Goal: Transaction & Acquisition: Purchase product/service

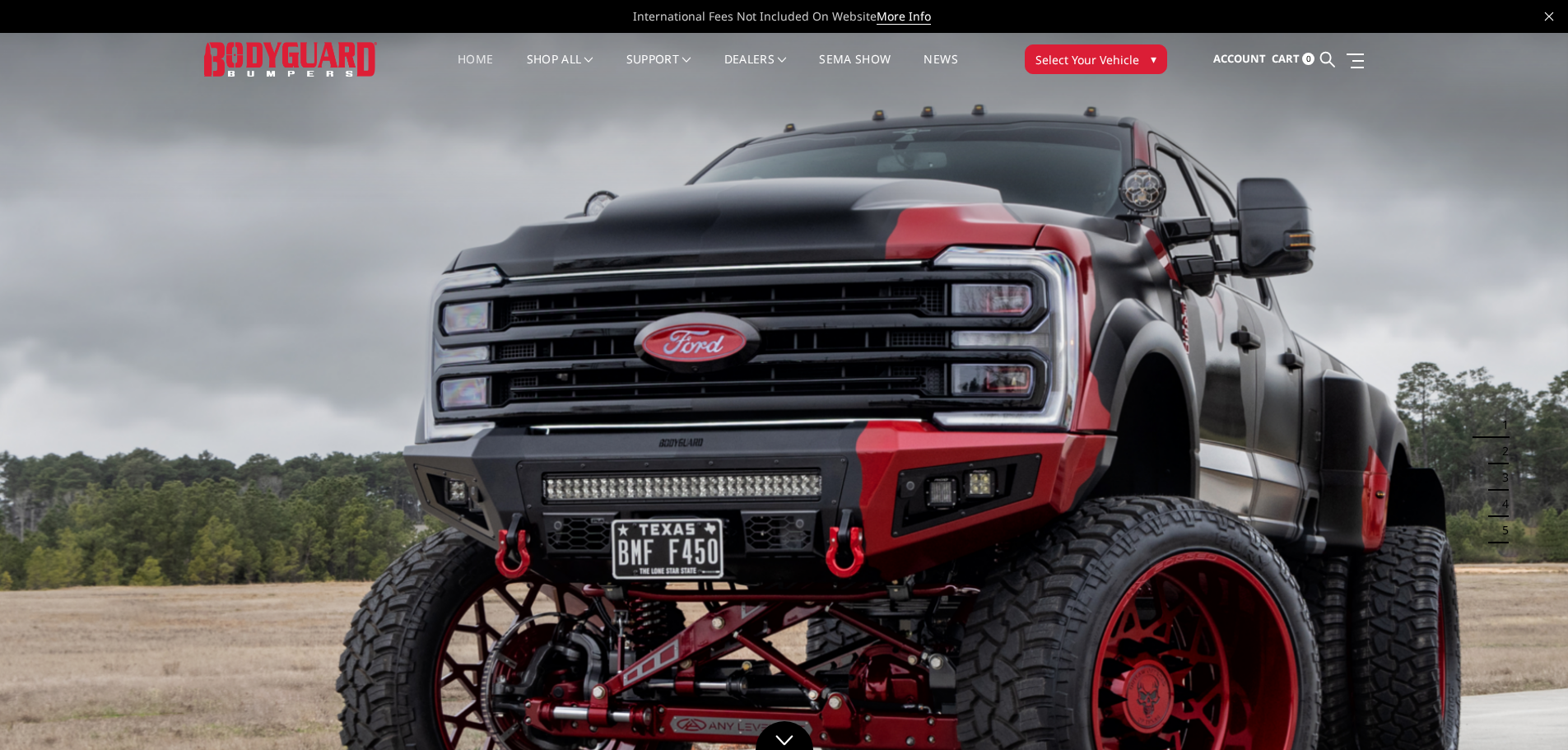
click at [1139, 64] on button "Select Your Vehicle ▾" at bounding box center [1096, 59] width 143 height 30
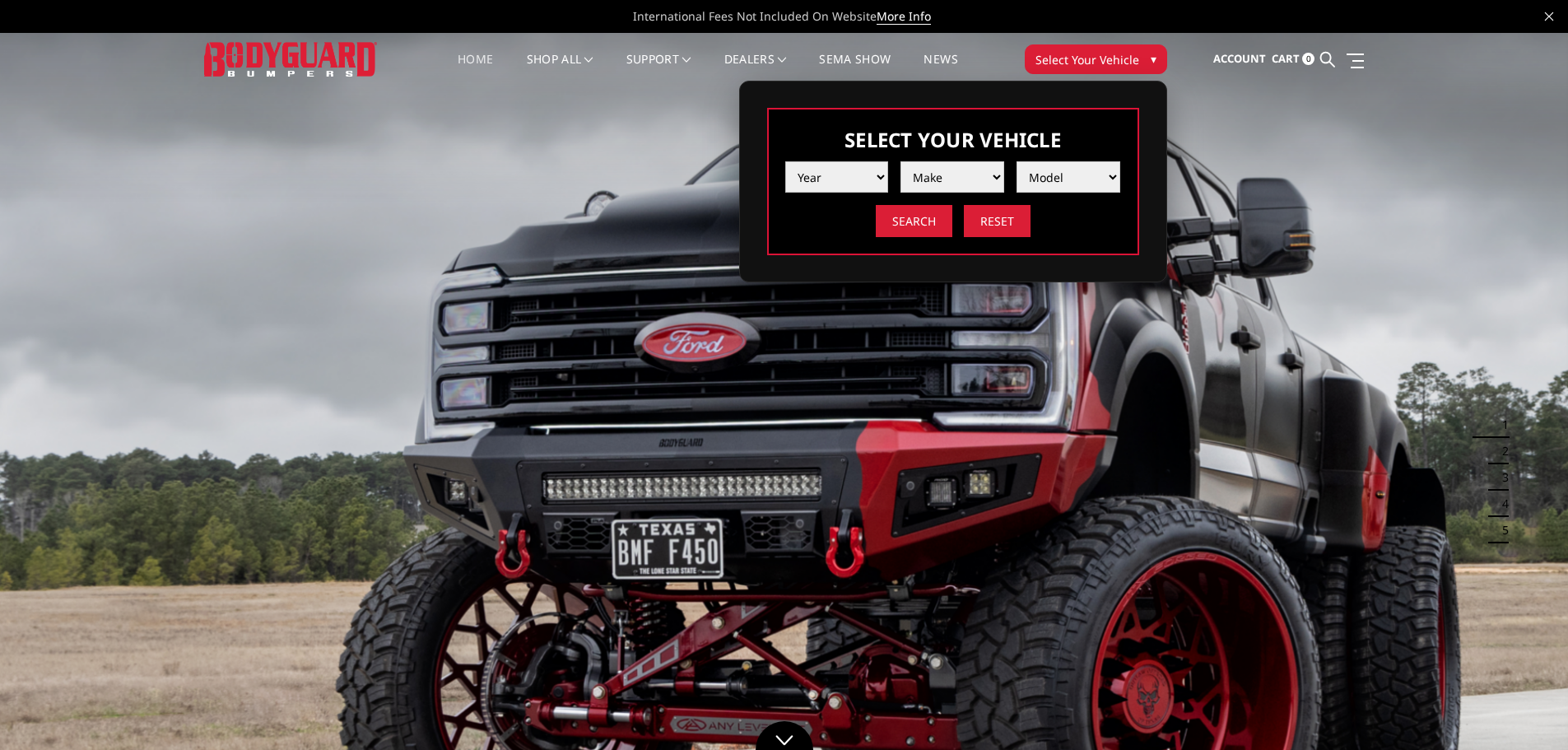
click at [857, 188] on select "Year 2025 2024 2023 2022 2021 2020 2019 2018 2017 2016 2015 2014 2013 2012 2011…" at bounding box center [837, 177] width 104 height 31
select select "yr_2025"
click at [785, 161] on select "Year 2025 2024 2023 2022 2021 2020 2019 2018 2017 2016 2015 2014 2013 2012 2011…" at bounding box center [837, 177] width 104 height 31
click at [927, 169] on select "Make Chevrolet Ford GMC Ram Toyota" at bounding box center [952, 177] width 104 height 31
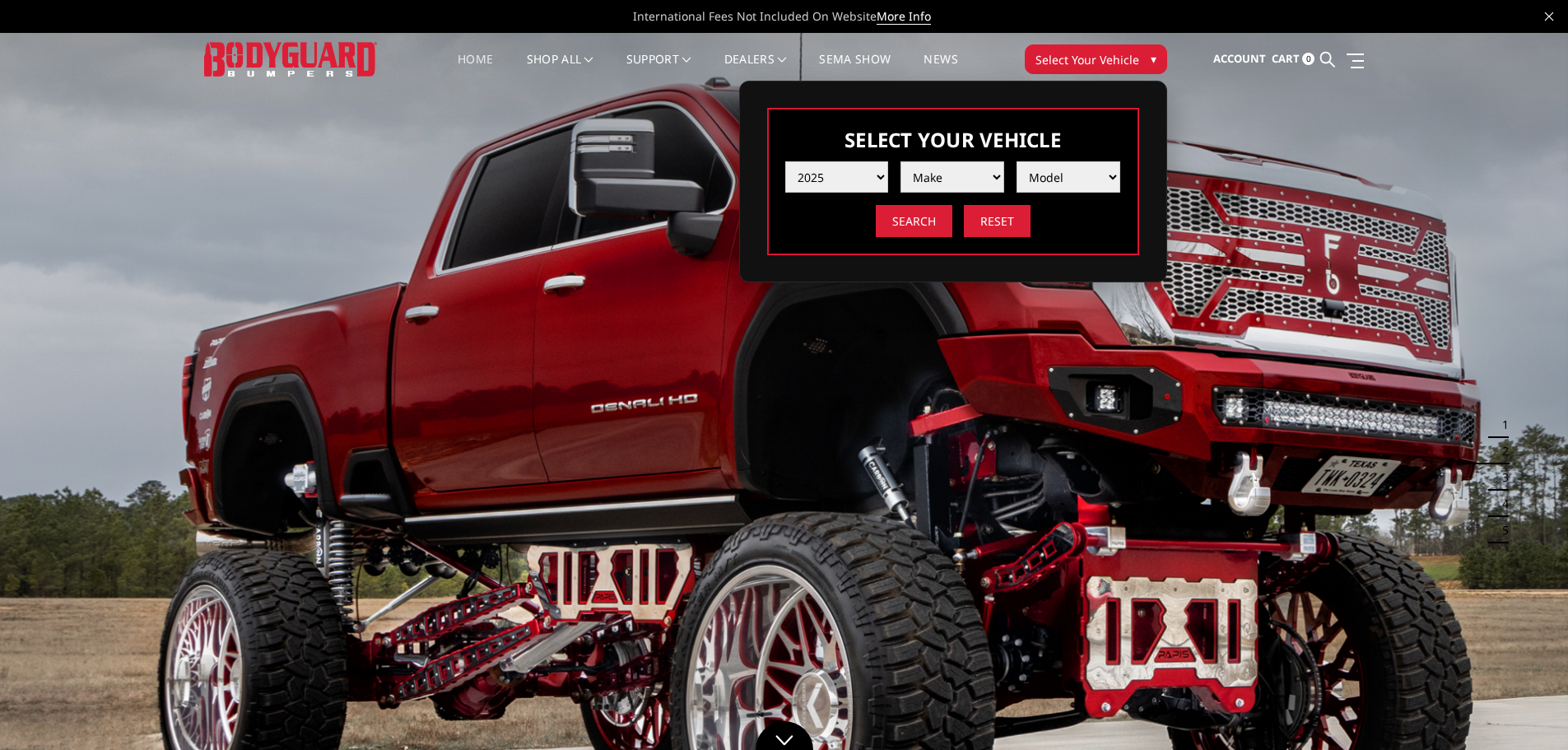
select select "mk_ram"
click at [901, 161] on select "Make Chevrolet Ford GMC Ram Toyota" at bounding box center [952, 177] width 104 height 31
click at [1046, 177] on select "Model 1500 6-Lug 1500 Rebel 2500 / 3500 4500 / 5500 RHO" at bounding box center [1068, 177] width 104 height 31
select select "md_4500-5500"
click at [1016, 161] on select "Model 1500 6-Lug 1500 Rebel 2500 / 3500 4500 / 5500 RHO" at bounding box center [1068, 177] width 104 height 31
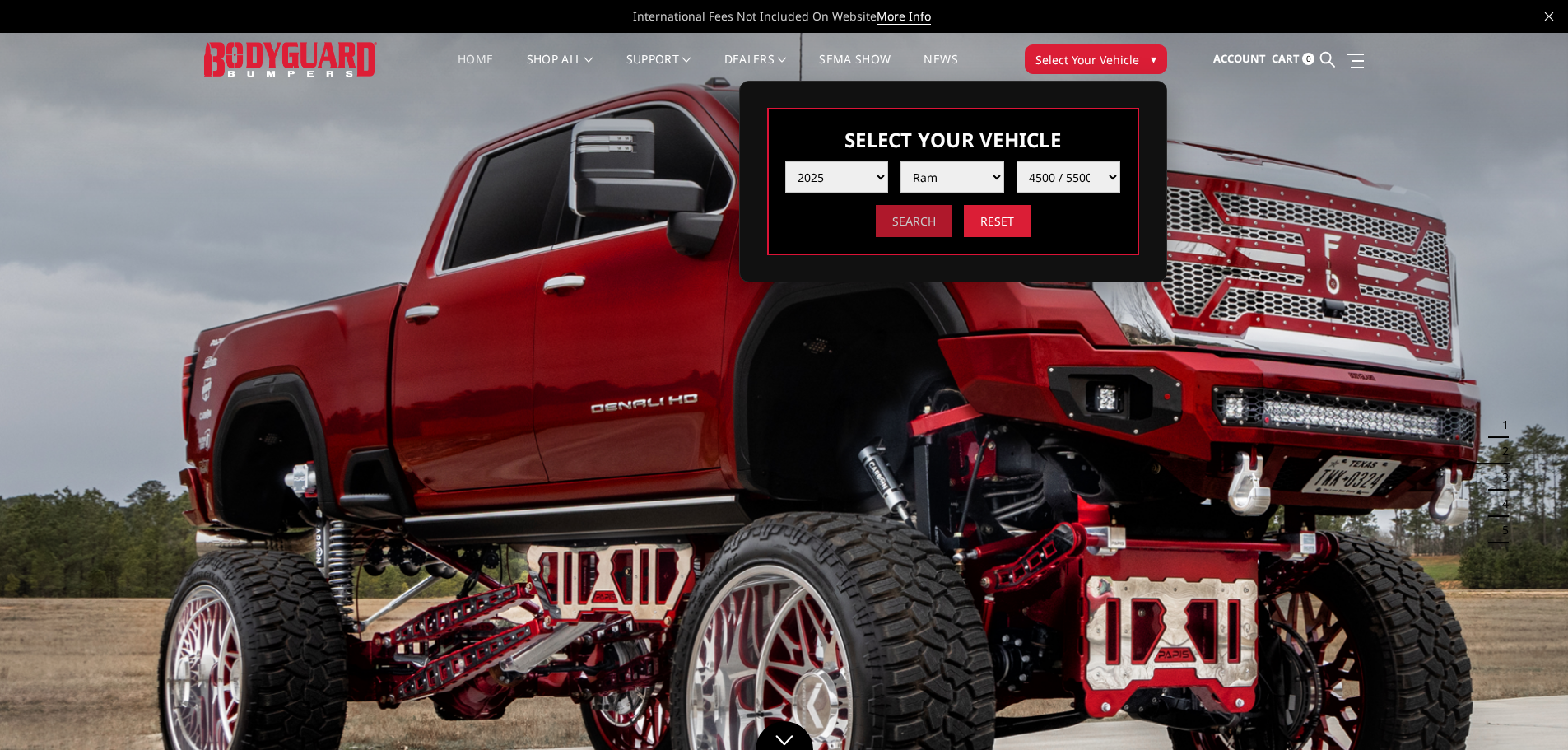
click at [929, 219] on input "Search" at bounding box center [914, 220] width 77 height 32
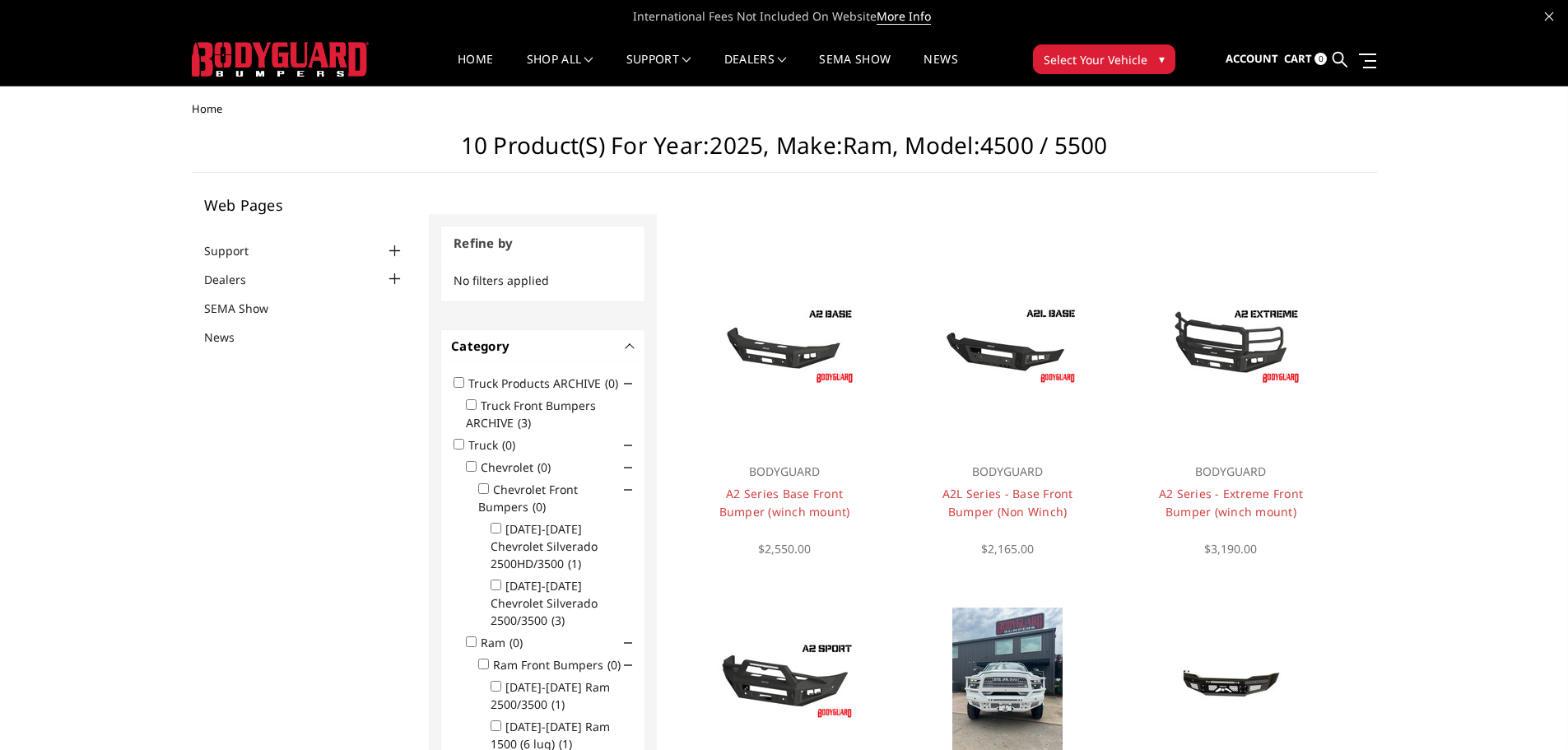
click at [490, 280] on span "No filters applied" at bounding box center [501, 280] width 95 height 16
click at [521, 281] on span "No filters applied" at bounding box center [501, 280] width 95 height 16
click at [512, 254] on h3 "Refine by" at bounding box center [543, 243] width 204 height 33
click at [512, 241] on h3 "Refine by" at bounding box center [543, 243] width 204 height 33
click at [1018, 160] on h1 "10 Product(s) for Year:2025, Make:Ram, Model:4500 / 5500" at bounding box center [784, 152] width 1185 height 41
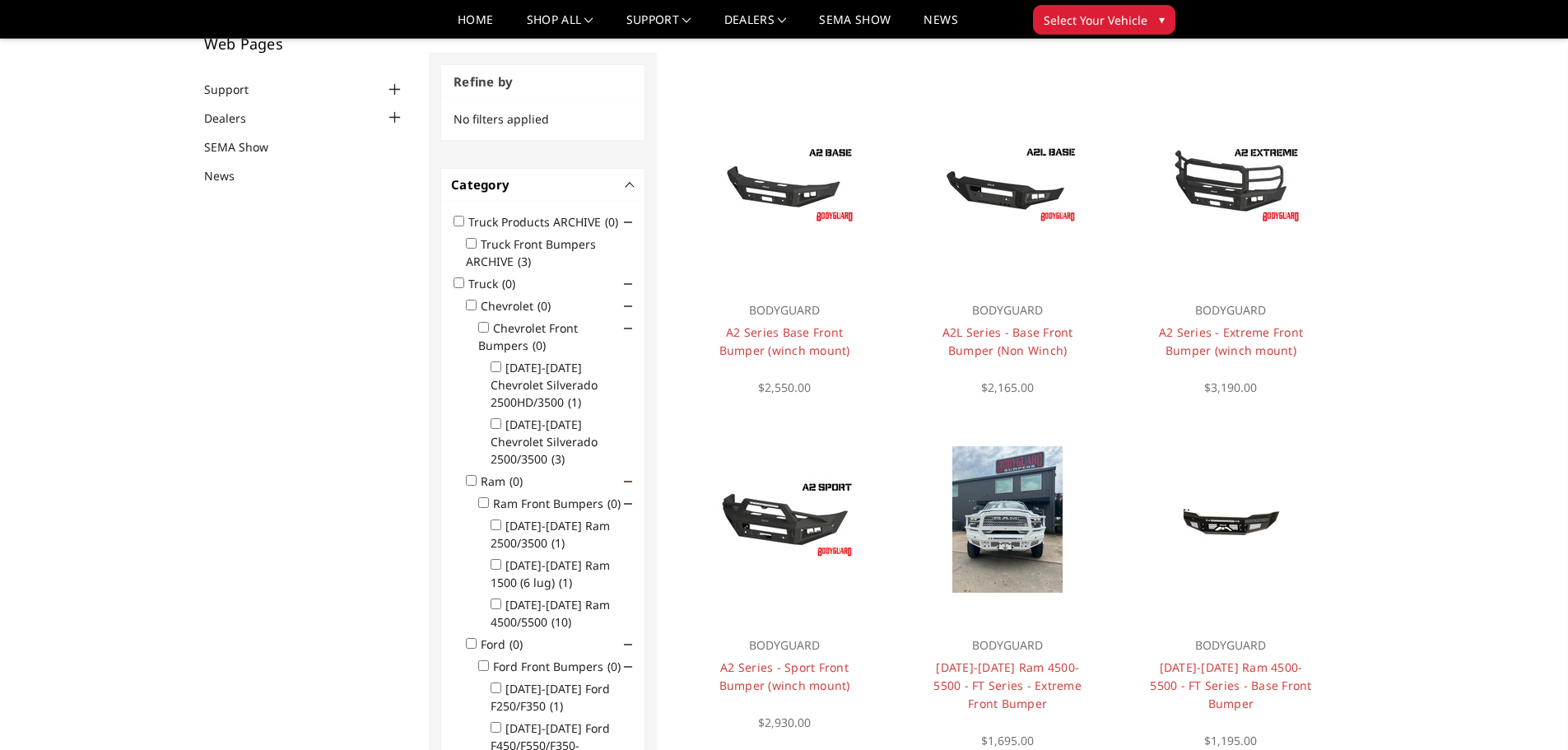
scroll to position [115, 0]
click at [493, 597] on input "[DATE]-[DATE] Ram 4500/5500 (10)" at bounding box center [496, 603] width 11 height 11
checkbox input "true"
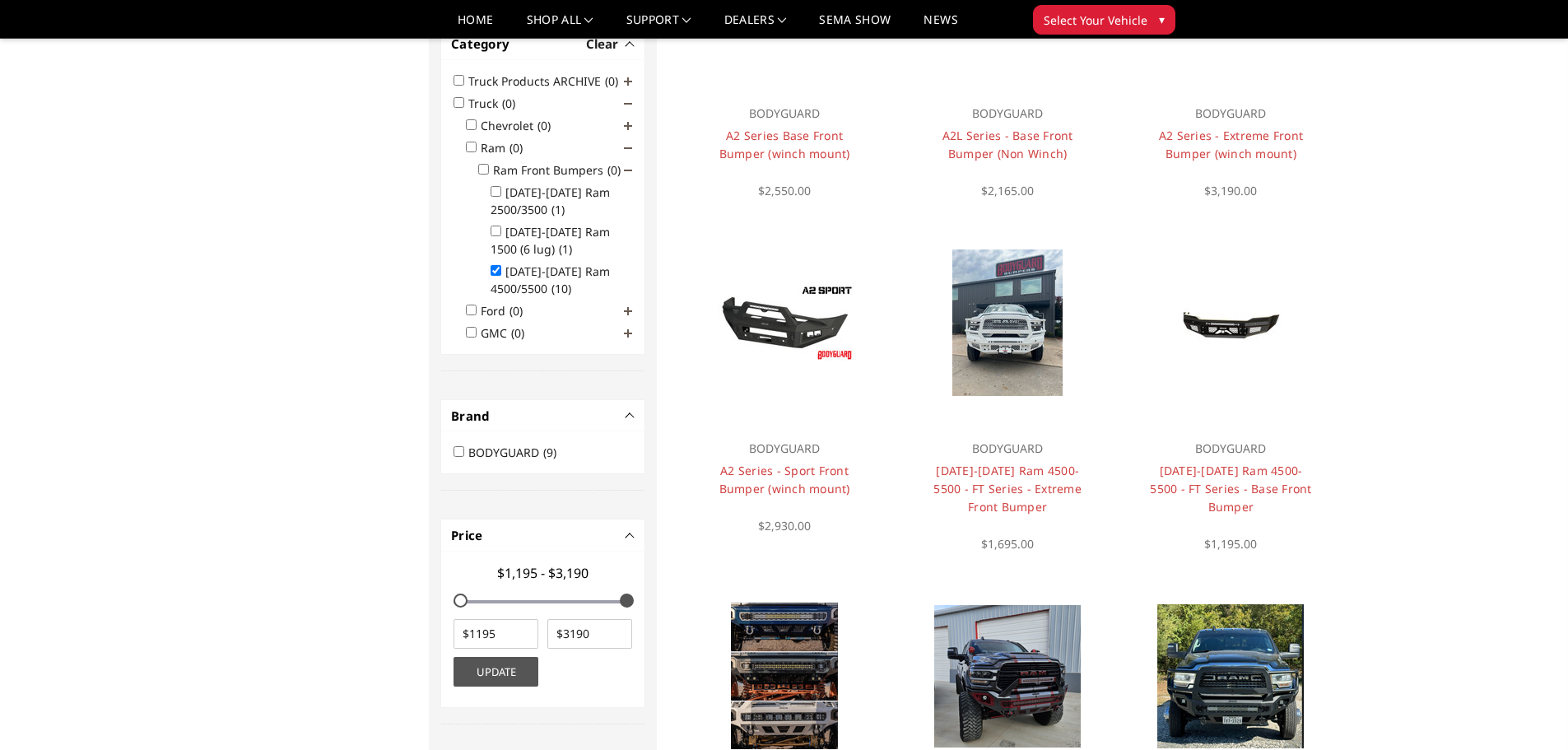
scroll to position [310, 0]
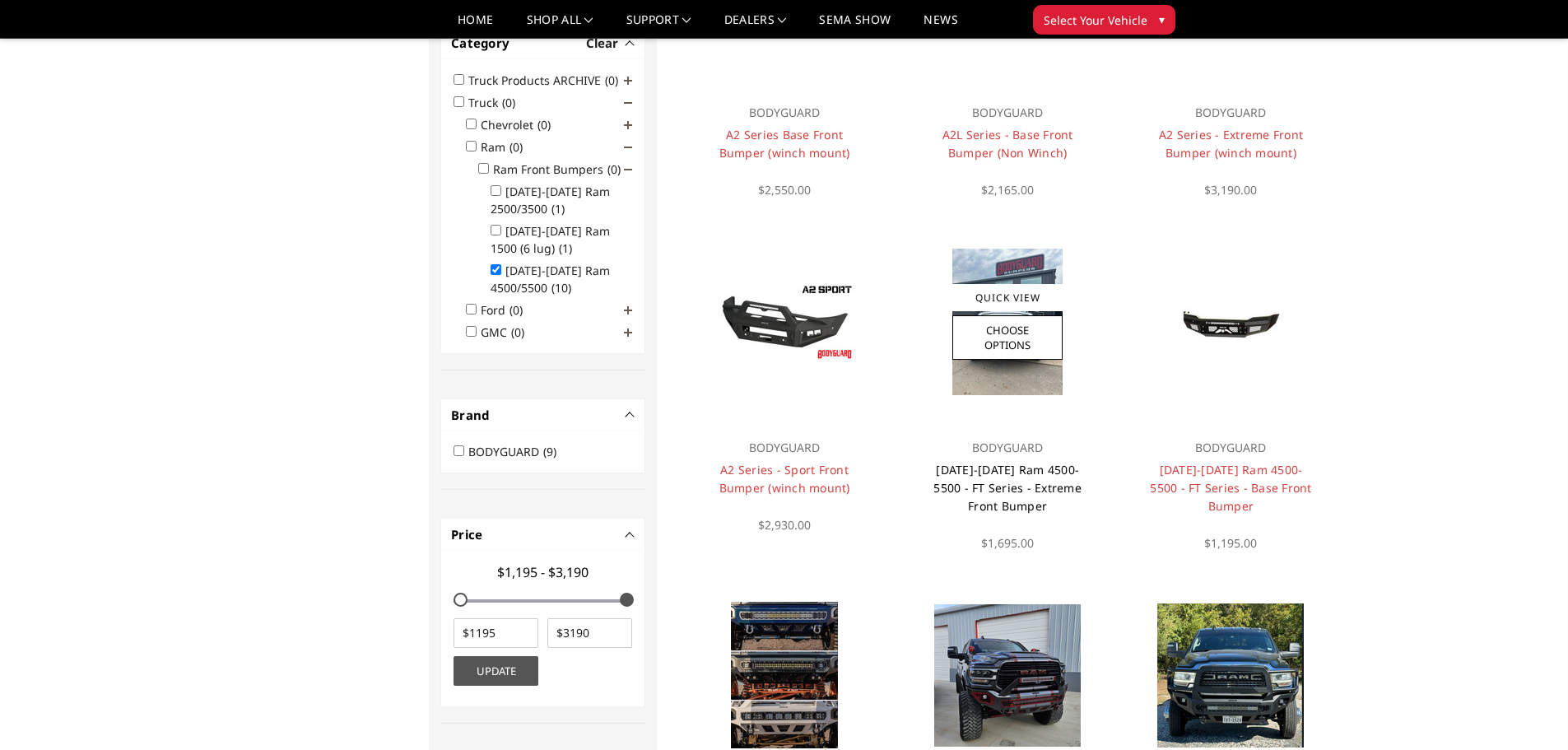
click at [986, 474] on link "[DATE]-[DATE] Ram 4500-5500 - FT Series - Extreme Front Bumper" at bounding box center [1007, 488] width 148 height 52
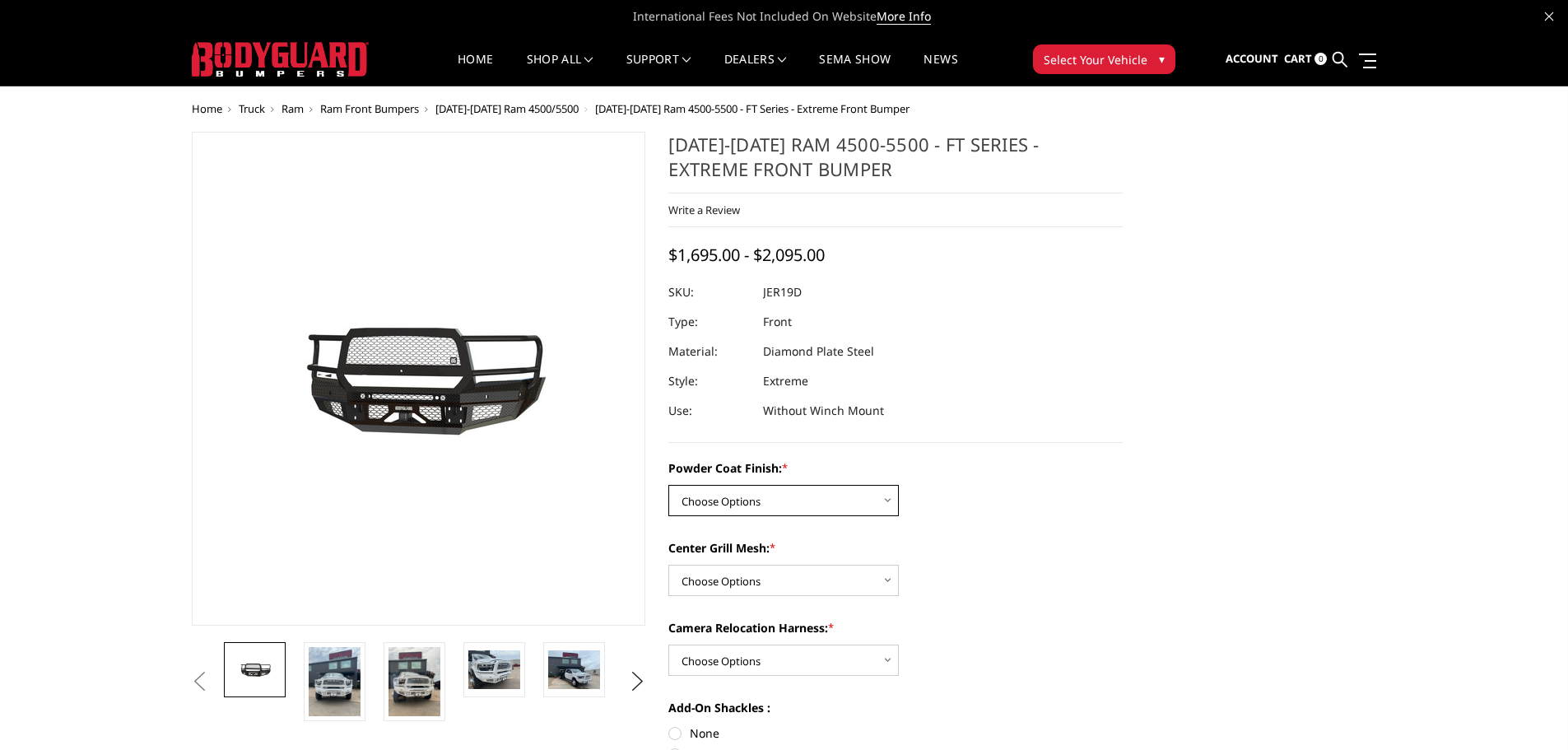
click at [734, 493] on select "Choose Options Bare Metal Gloss Black Powder Coat Textured Black Powder Coat" at bounding box center [783, 501] width 230 height 31
click at [735, 492] on select "Choose Options Bare Metal Gloss Black Powder Coat Textured Black Powder Coat" at bounding box center [783, 501] width 230 height 31
click at [696, 494] on select "Choose Options Bare Metal Gloss Black Powder Coat Textured Black Powder Coat" at bounding box center [783, 501] width 230 height 31
